Goal: Task Accomplishment & Management: Manage account settings

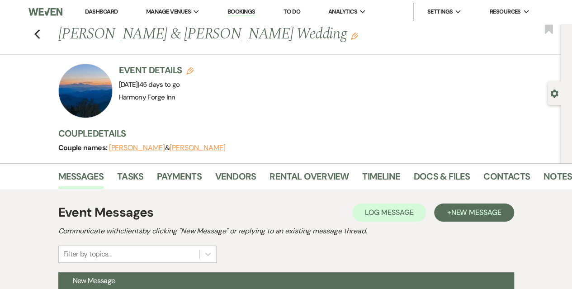
click at [97, 14] on link "Dashboard" at bounding box center [101, 12] width 33 height 8
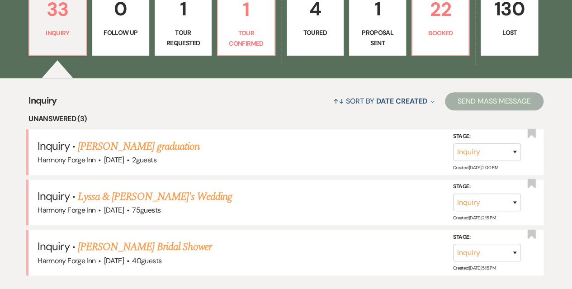
scroll to position [278, 0]
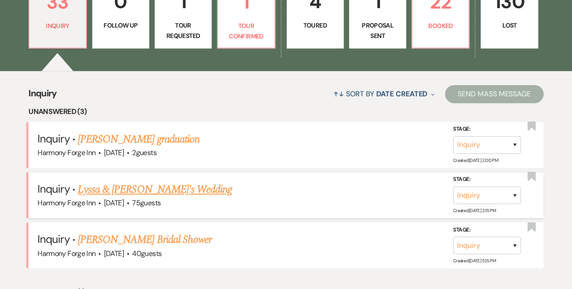
click at [114, 190] on link "Lyssa & [PERSON_NAME]'s Wedding" at bounding box center [155, 189] width 154 height 16
select select "5"
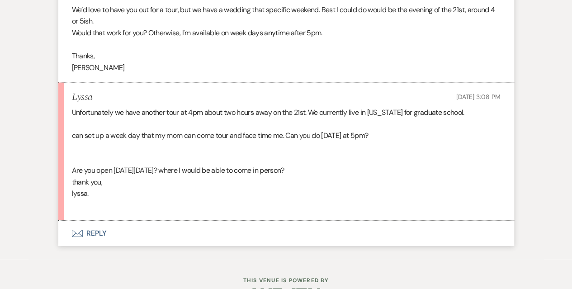
scroll to position [941, 0]
